Goal: Task Accomplishment & Management: Complete application form

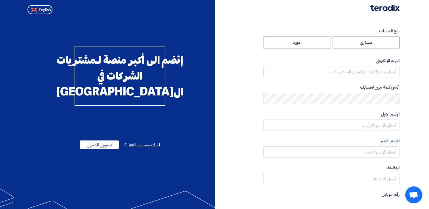
radio input "true"
type input "[EMAIL_ADDRESS][PERSON_NAME][DOMAIN_NAME]"
type input "مجموعة مصر للأسمنت"
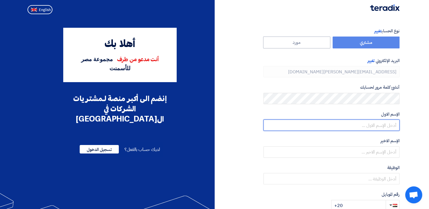
click at [356, 125] on input "text" at bounding box center [331, 125] width 136 height 11
type input "Sallam"
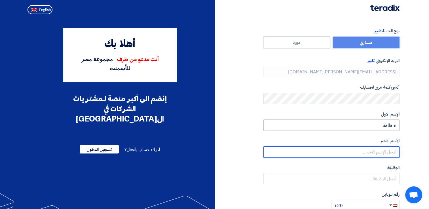
type input "[PERSON_NAME]"
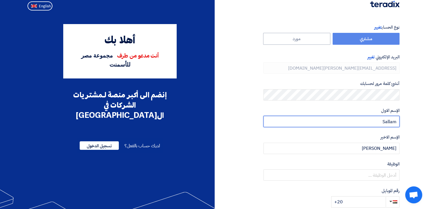
scroll to position [57, 0]
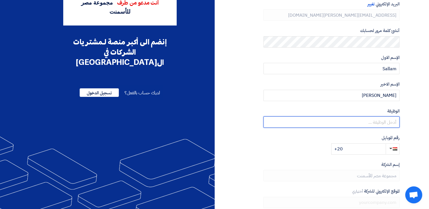
click at [345, 121] on input "text" at bounding box center [331, 122] width 136 height 11
type input "Procurement section head"
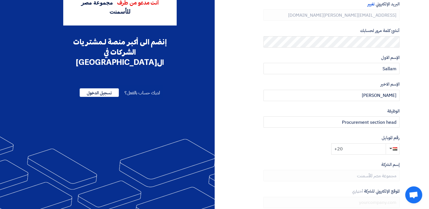
click at [361, 150] on input "+20" at bounding box center [358, 148] width 54 height 11
type input "[PHONE_NUMBER]"
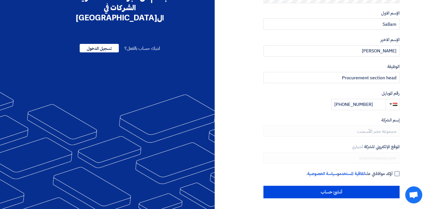
click at [396, 173] on div at bounding box center [396, 173] width 5 height 5
click at [393, 173] on input "أؤكد موافقتي على اتفاقية المستخدم و سياسة الخصوصية ." at bounding box center [325, 176] width 136 height 11
checkbox input "true"
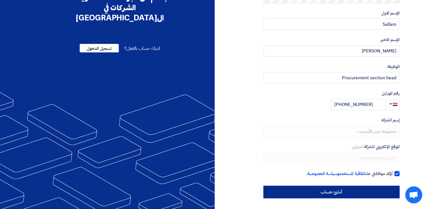
click at [329, 188] on input "أنشئ حساب" at bounding box center [331, 192] width 136 height 12
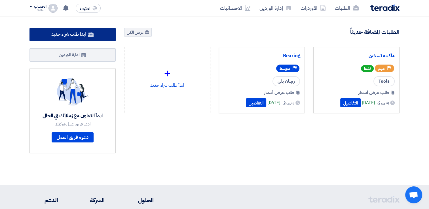
click at [81, 32] on span "ابدأ طلب شراء جديد" at bounding box center [68, 34] width 34 height 7
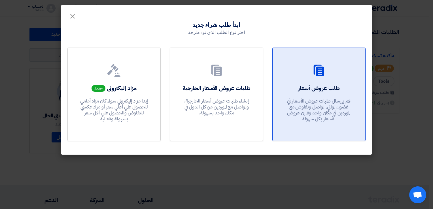
click at [304, 86] on h2 "طلب عروض أسعار" at bounding box center [319, 88] width 42 height 8
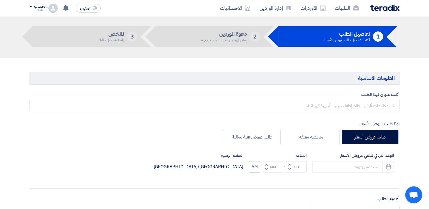
scroll to position [28, 0]
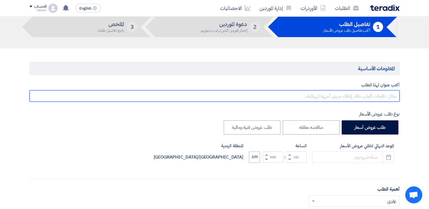
click at [346, 94] on input "text" at bounding box center [214, 95] width 370 height 11
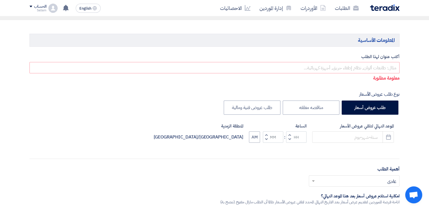
click at [33, 10] on div "Sallam" at bounding box center [37, 10] width 17 height 3
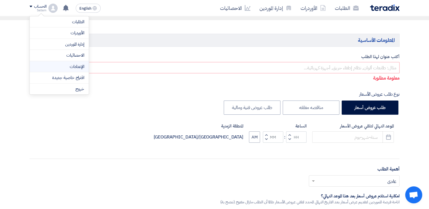
click at [82, 69] on link "الإعدادات" at bounding box center [59, 67] width 50 height 7
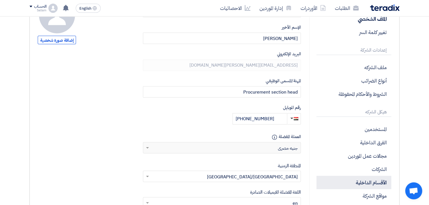
scroll to position [113, 0]
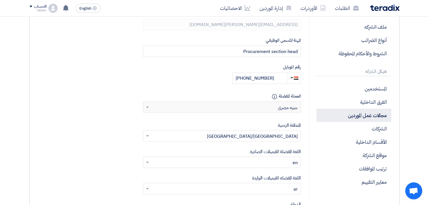
click at [382, 115] on p "مجالات عمل الموردين" at bounding box center [353, 115] width 75 height 13
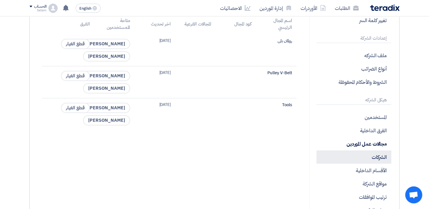
scroll to position [85, 0]
click at [360, 154] on p "الشركات" at bounding box center [353, 156] width 75 height 13
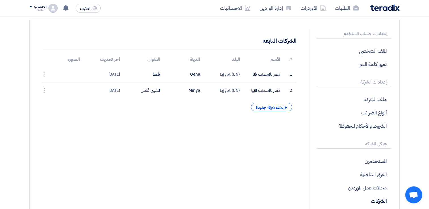
scroll to position [113, 0]
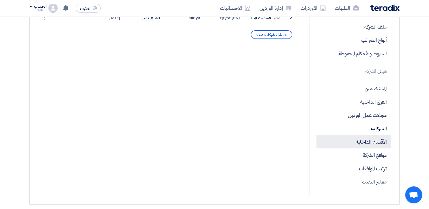
click at [385, 146] on p "الأقسام الداخلية" at bounding box center [353, 141] width 75 height 13
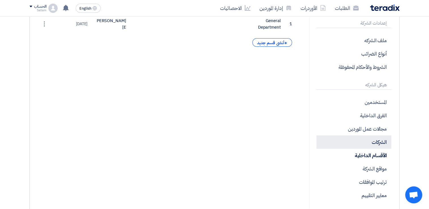
scroll to position [113, 0]
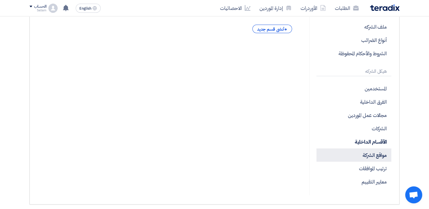
click at [385, 158] on p "مواقع الشركة" at bounding box center [353, 155] width 75 height 13
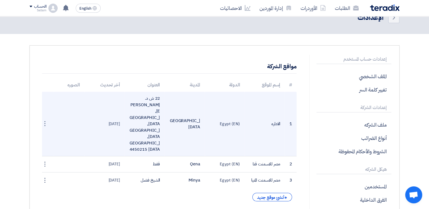
scroll to position [57, 0]
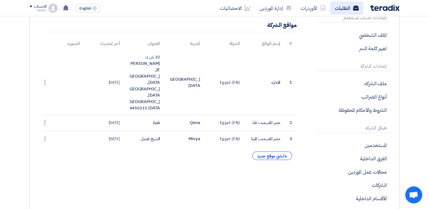
click at [353, 4] on link "الطلبات" at bounding box center [346, 7] width 33 height 13
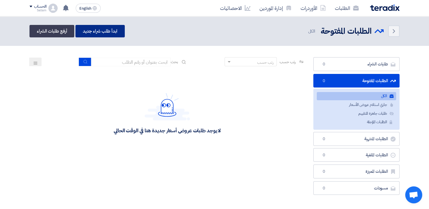
click at [107, 25] on link "ابدأ طلب شراء جديد" at bounding box center [99, 31] width 49 height 12
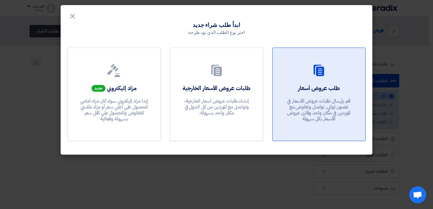
click at [360, 93] on link "طلب عروض أسعار قم بإرسال طلبات عروض الأسعار في غضون ثواني, تواصل وتفاوض مع المو…" at bounding box center [318, 95] width 93 height 94
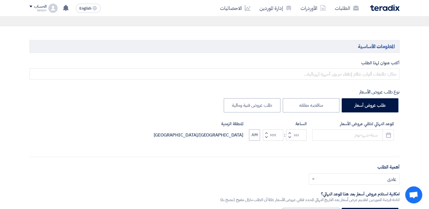
scroll to position [57, 0]
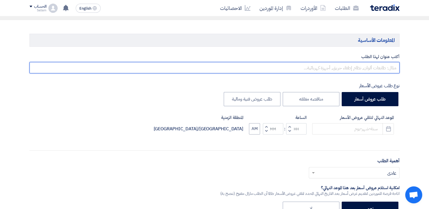
click at [380, 66] on input "text" at bounding box center [214, 67] width 370 height 11
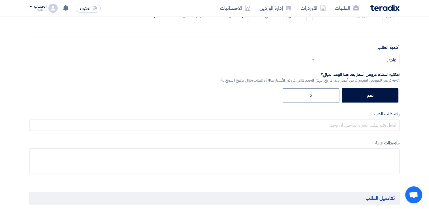
scroll to position [178, 0]
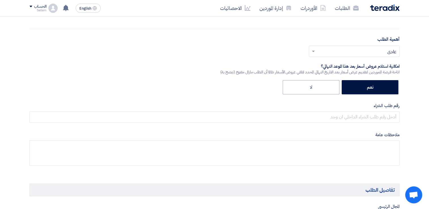
click at [389, 56] on input "text" at bounding box center [357, 51] width 79 height 9
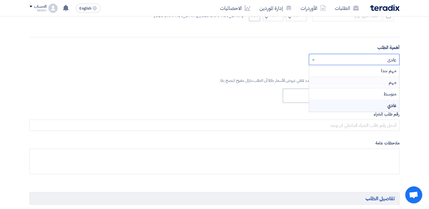
click at [218, 69] on div "أختر أهمية الطلب... × عادي × مهم جدا مهم متوسط عادي" at bounding box center [214, 62] width 370 height 16
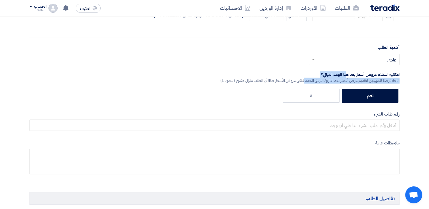
drag, startPoint x: 369, startPoint y: 76, endPoint x: 320, endPoint y: 78, distance: 48.8
click at [320, 78] on label "امكانية استلام عروض أسعار بعد هذا الموعد النهائي؟ اتاحة فرصة للموردين لتقديم عر…" at bounding box center [309, 78] width 179 height 12
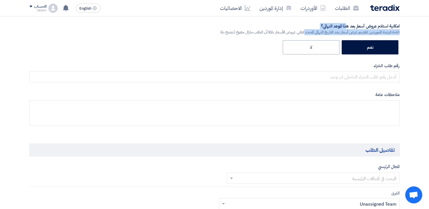
scroll to position [263, 0]
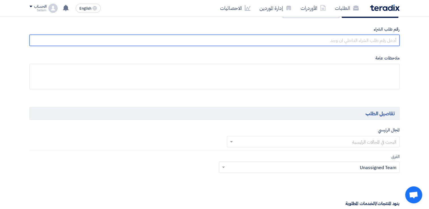
click at [377, 38] on input "text" at bounding box center [214, 40] width 370 height 11
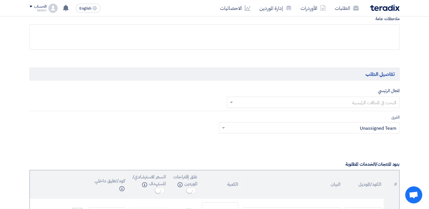
scroll to position [320, 0]
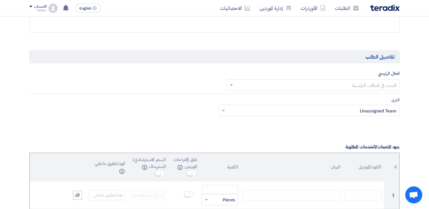
click at [374, 82] on input "text" at bounding box center [317, 85] width 162 height 9
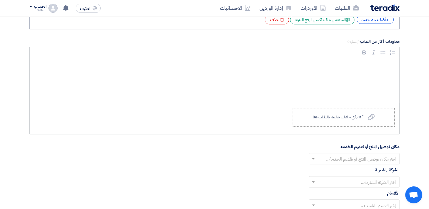
scroll to position [462, 0]
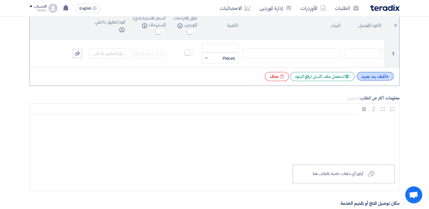
click at [387, 73] on span "+" at bounding box center [387, 76] width 3 height 7
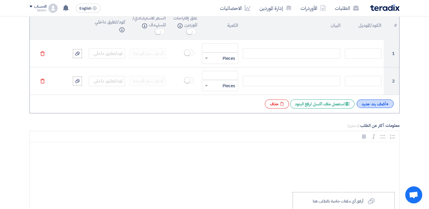
click at [375, 103] on div "+ أضف بند جديد" at bounding box center [375, 104] width 37 height 9
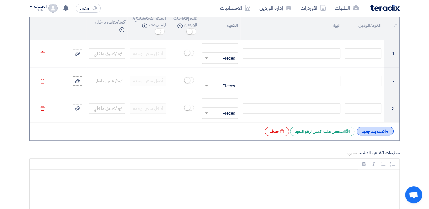
click at [374, 127] on div "+ أضف بند جديد" at bounding box center [375, 131] width 37 height 9
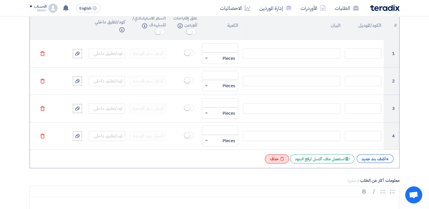
click at [273, 158] on div "Excel file حذف" at bounding box center [277, 159] width 24 height 9
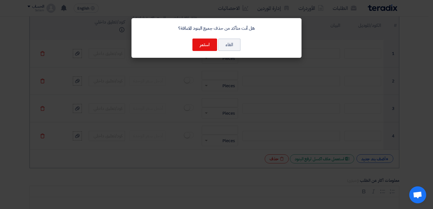
click at [200, 52] on div "هل أنت متأكد من حذف جميع البنود المضافة؟ الغاء استمر" at bounding box center [217, 38] width 170 height 40
click at [204, 46] on button "استمر" at bounding box center [205, 45] width 25 height 12
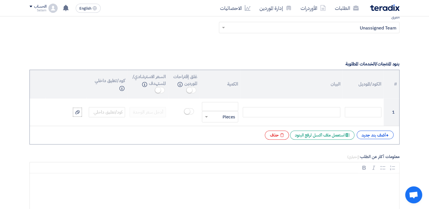
scroll to position [405, 0]
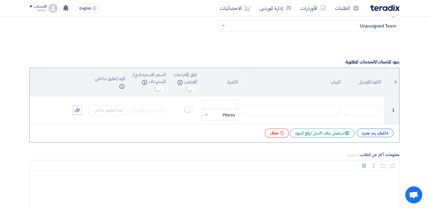
click at [365, 86] on th "الكود/الموديل" at bounding box center [363, 82] width 41 height 29
click at [331, 82] on th "البيان" at bounding box center [291, 82] width 102 height 29
click at [225, 82] on th "الكمية" at bounding box center [220, 82] width 41 height 29
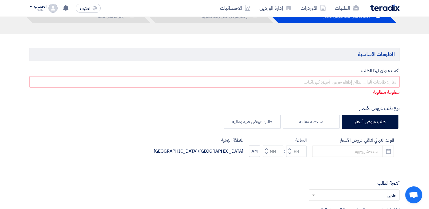
scroll to position [0, 0]
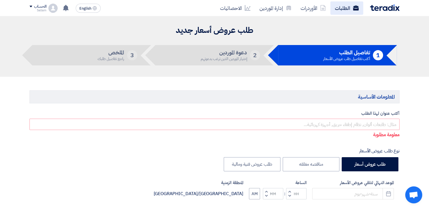
click at [344, 7] on link "الطلبات" at bounding box center [346, 7] width 33 height 13
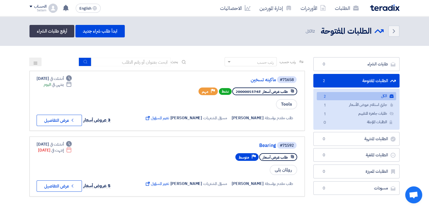
click at [268, 39] on header "Back الطلبات المفتوحة الطلبات المفتوحة 2" at bounding box center [214, 30] width 429 height 29
click at [229, 35] on div "Back الطلبات المفتوحة الطلبات المفتوحة 2 الكل ابدأ طلب شراء جديد أرفع طلبات الش…" at bounding box center [214, 31] width 370 height 12
drag, startPoint x: 43, startPoint y: 150, endPoint x: 63, endPoint y: 149, distance: 20.1
click at [63, 149] on div "Deadline إنتهت في Oct 1, 2025" at bounding box center [55, 150] width 34 height 6
drag, startPoint x: 63, startPoint y: 149, endPoint x: 134, endPoint y: 163, distance: 72.8
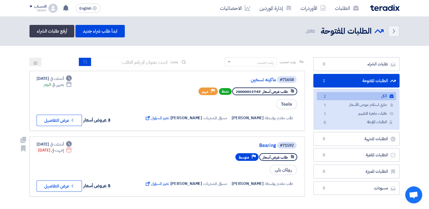
click at [134, 164] on div "#71592 Bearing طلب عرض أسعار Priority متوسط رولمان بلى طلب مقدم بواسطة Mohammed…" at bounding box center [167, 166] width 261 height 50
click at [227, 89] on span "نشط" at bounding box center [225, 91] width 13 height 7
click at [169, 117] on span "تغيير المسؤول External link" at bounding box center [157, 118] width 25 height 6
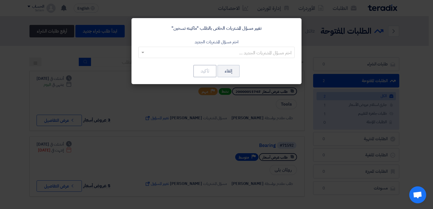
click at [196, 54] on input "text" at bounding box center [219, 52] width 145 height 9
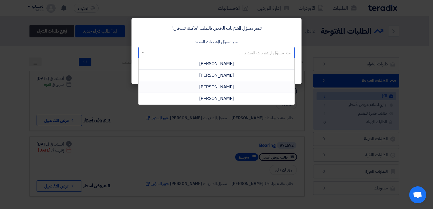
click at [132, 74] on div "تغيير مسؤل المشتريات الخاص بالطلب "ماكينه تسخين" اختر مسؤل المشتريات الجديد اخت…" at bounding box center [217, 51] width 170 height 66
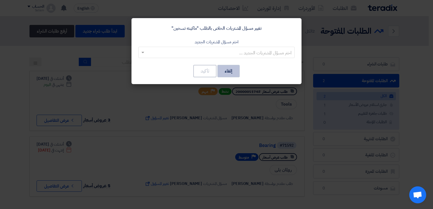
click at [223, 74] on button "إلغاء" at bounding box center [228, 71] width 22 height 12
